Goal: Task Accomplishment & Management: Use online tool/utility

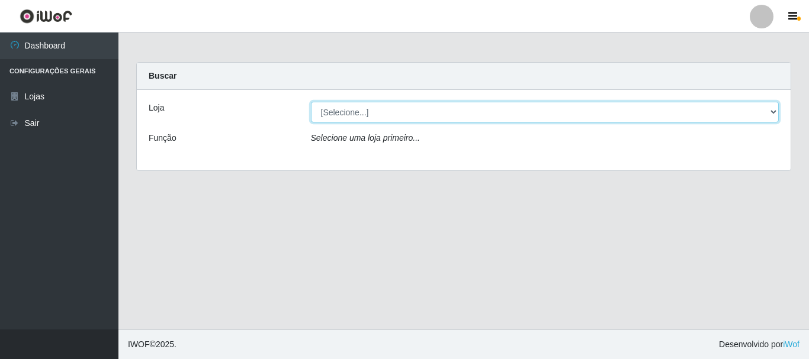
click at [366, 108] on select "[Selecione...] Casatudo BR" at bounding box center [545, 112] width 468 height 21
select select "197"
click at [311, 102] on select "[Selecione...] Casatudo BR" at bounding box center [545, 112] width 468 height 21
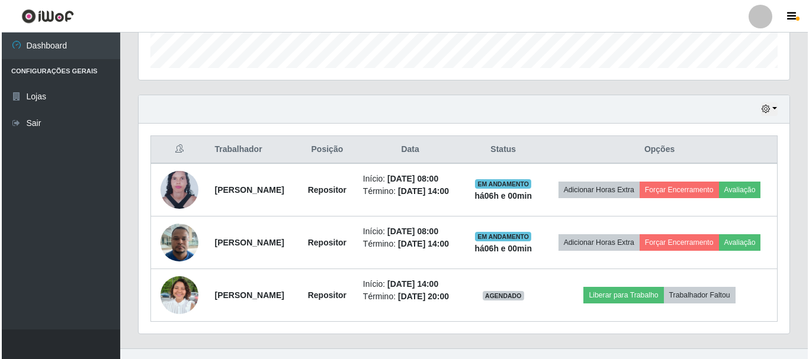
scroll to position [401, 0]
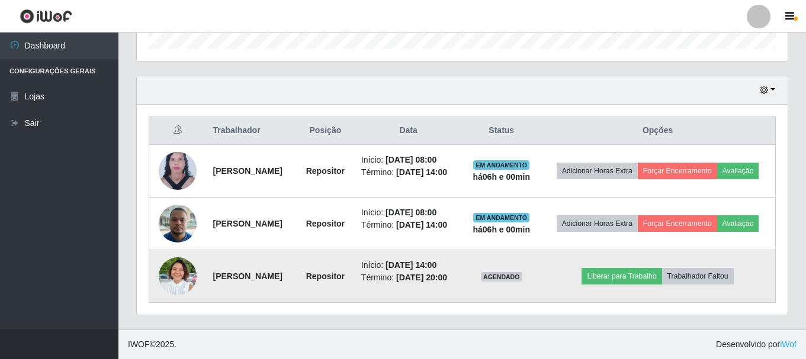
click at [166, 275] on img at bounding box center [178, 276] width 38 height 51
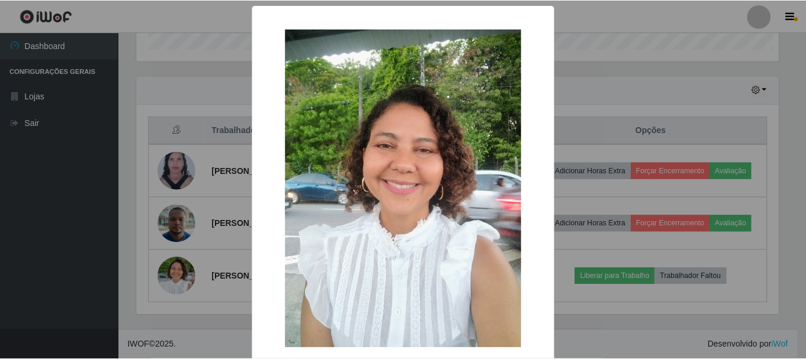
scroll to position [246, 645]
click at [625, 110] on div "× OK Cancel" at bounding box center [404, 179] width 809 height 359
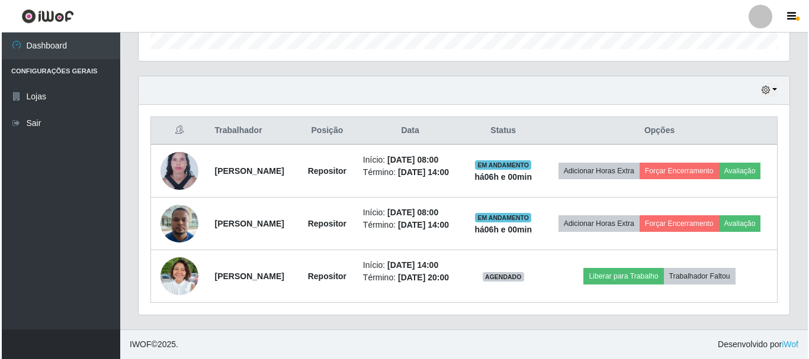
scroll to position [246, 651]
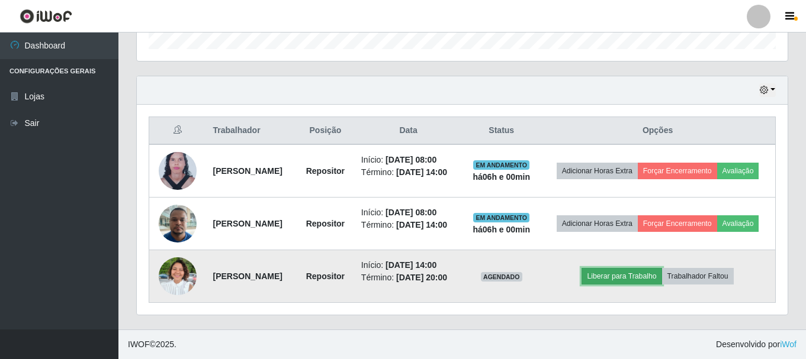
click at [643, 274] on button "Liberar para Trabalho" at bounding box center [621, 276] width 80 height 17
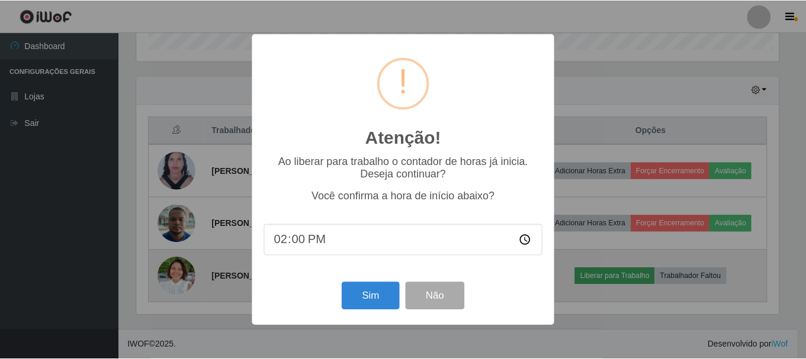
scroll to position [246, 645]
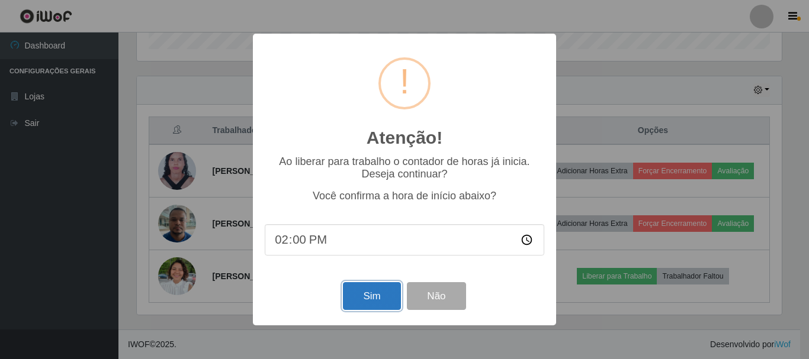
click at [361, 294] on button "Sim" at bounding box center [371, 296] width 57 height 28
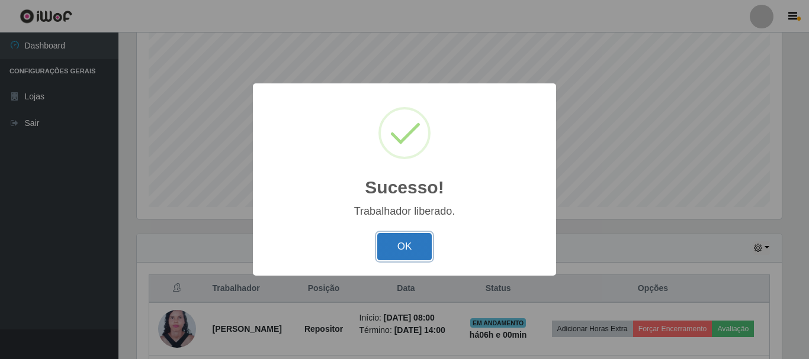
click at [416, 253] on button "OK" at bounding box center [404, 247] width 55 height 28
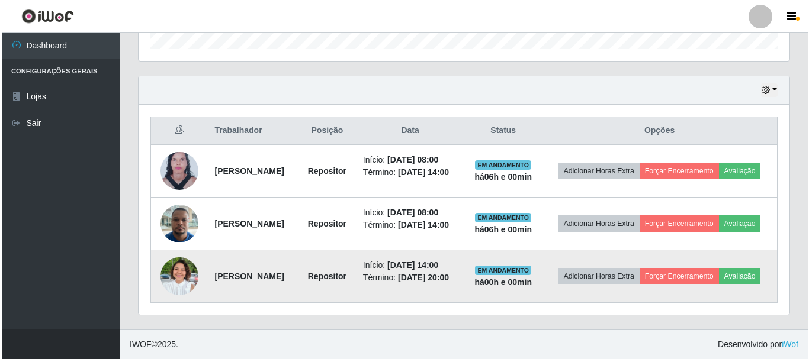
scroll to position [401, 0]
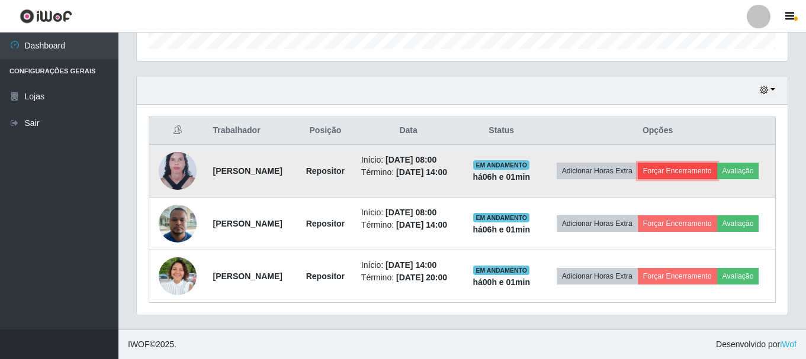
click at [717, 163] on button "Forçar Encerramento" at bounding box center [677, 171] width 79 height 17
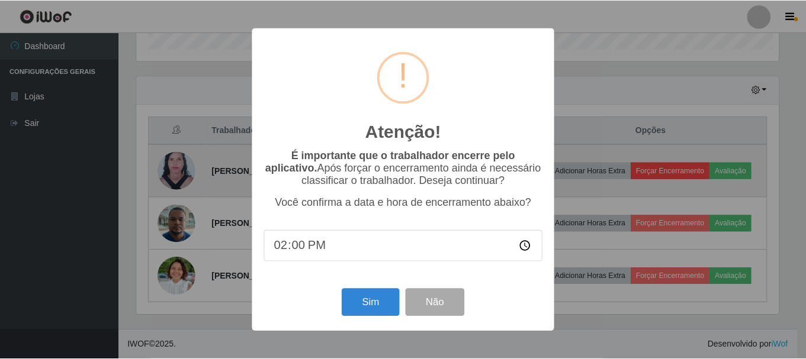
scroll to position [246, 645]
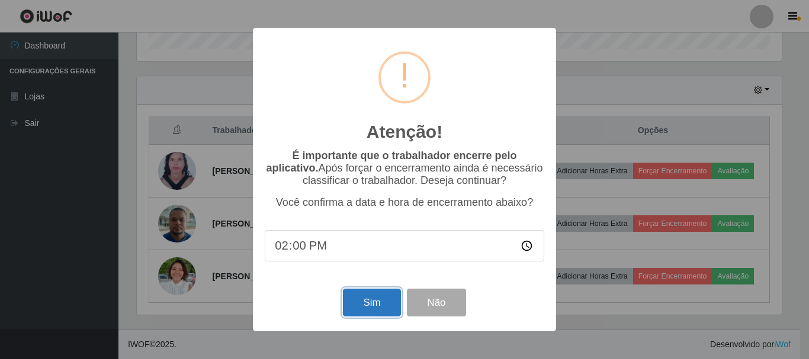
click at [393, 307] on button "Sim" at bounding box center [371, 303] width 57 height 28
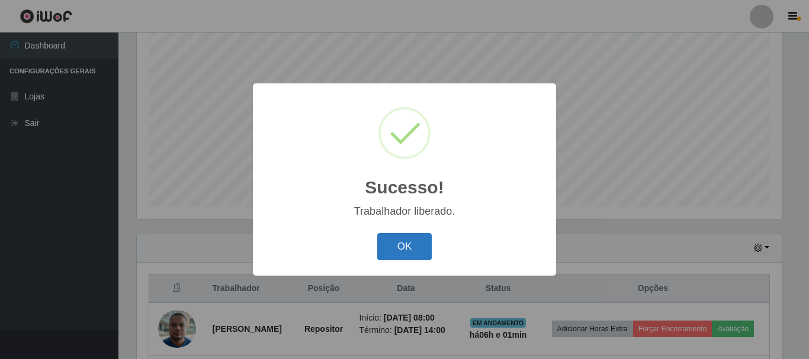
click at [417, 252] on button "OK" at bounding box center [404, 247] width 55 height 28
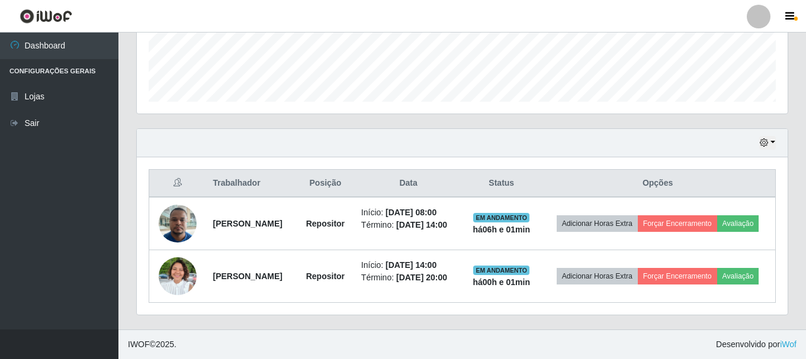
scroll to position [339, 0]
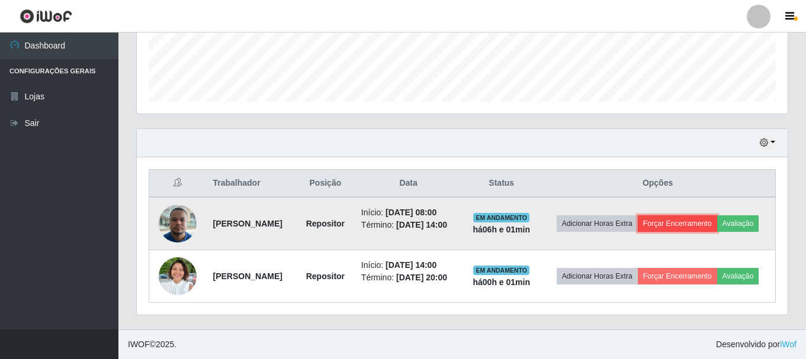
click at [717, 215] on button "Forçar Encerramento" at bounding box center [677, 223] width 79 height 17
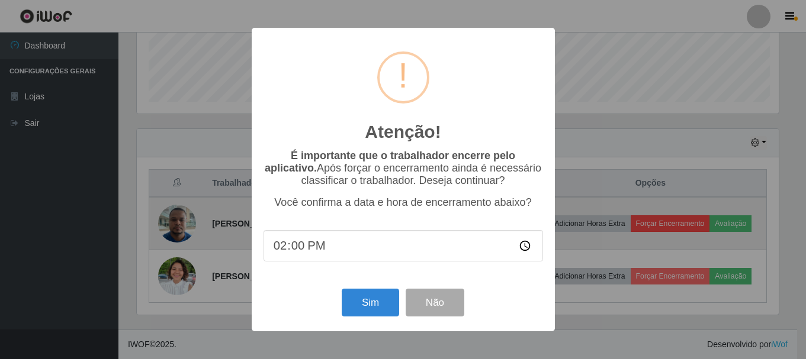
scroll to position [246, 645]
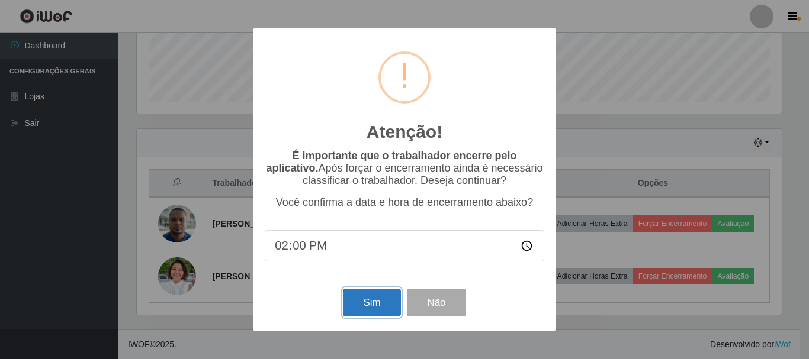
click at [370, 308] on button "Sim" at bounding box center [371, 303] width 57 height 28
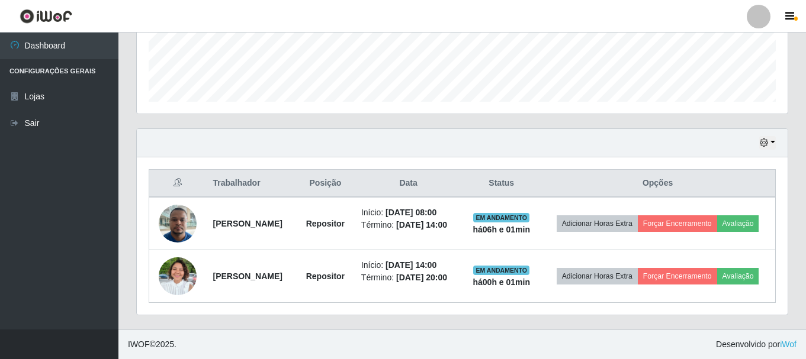
scroll to position [0, 0]
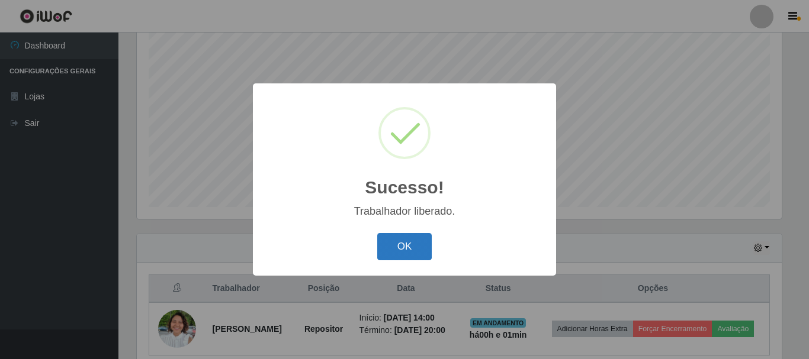
click at [409, 244] on button "OK" at bounding box center [404, 247] width 55 height 28
